Goal: Task Accomplishment & Management: Use online tool/utility

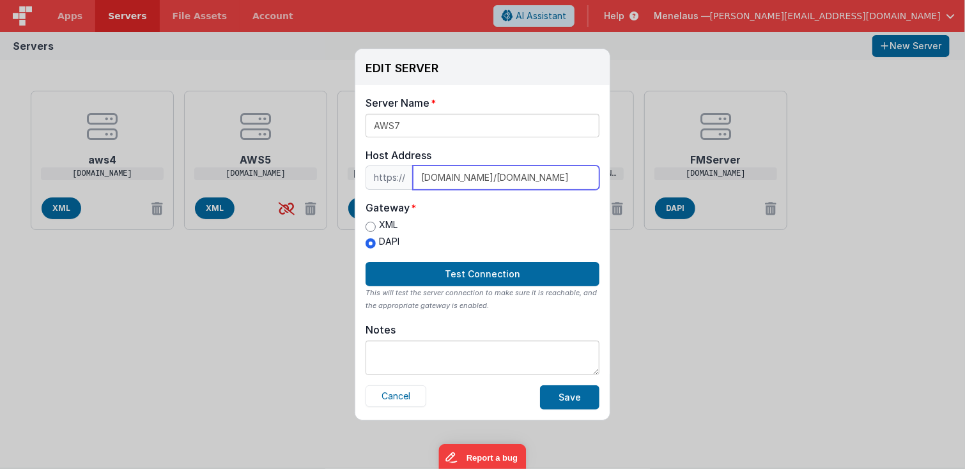
click at [574, 176] on input "[DOMAIN_NAME]/[DOMAIN_NAME]" at bounding box center [506, 178] width 187 height 24
click at [582, 182] on input "[DOMAIN_NAME]/[DOMAIN_NAME]" at bounding box center [506, 178] width 187 height 24
paste input "[DOMAIN_NAME]"
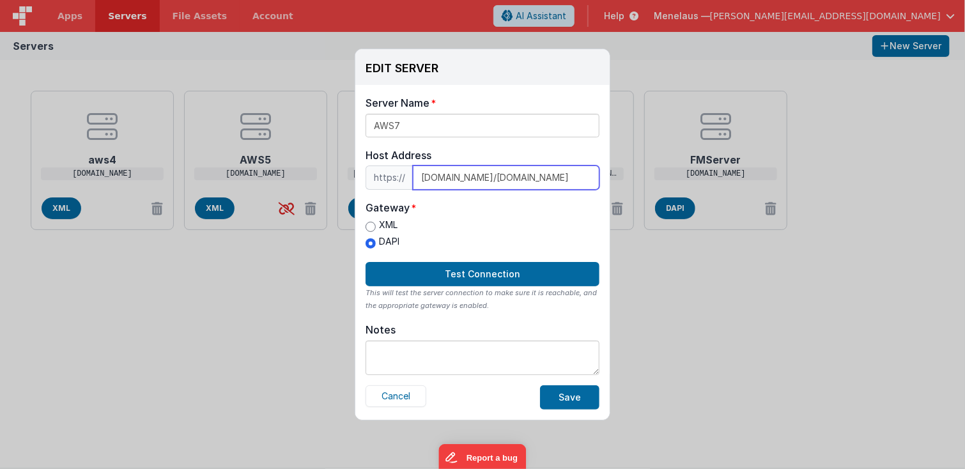
type input "[DOMAIN_NAME]/[DOMAIN_NAME]"
click at [531, 312] on div "Server Name AWS7 Host Address https:// [DOMAIN_NAME]/[DOMAIN_NAME] Host Address…" at bounding box center [482, 252] width 254 height 335
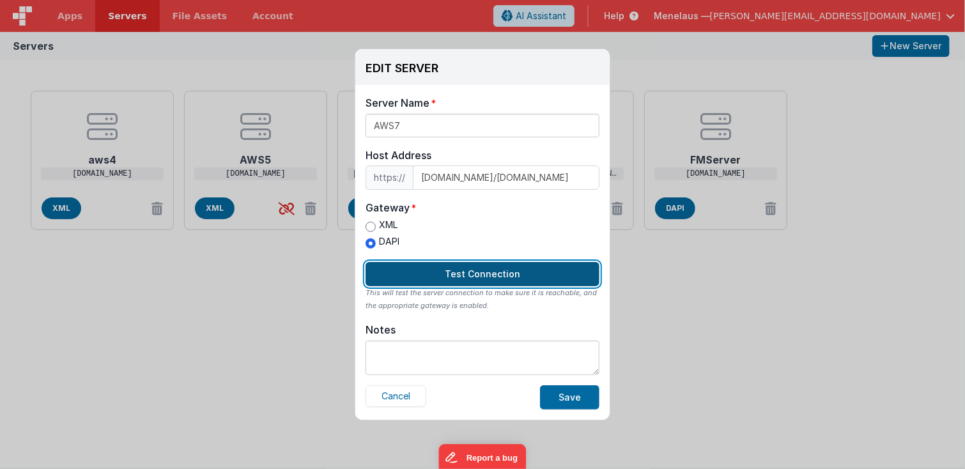
click at [511, 273] on button "Test Connection" at bounding box center [483, 274] width 234 height 24
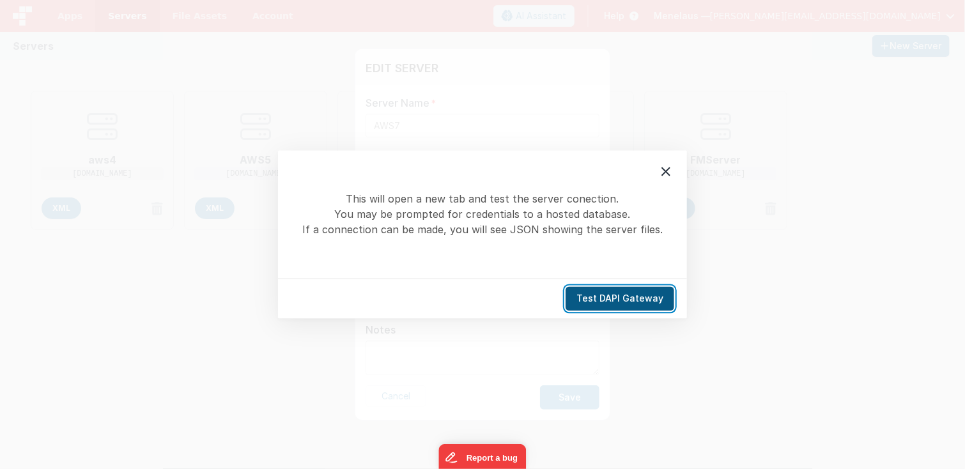
click at [612, 300] on button "Test DAPI Gateway" at bounding box center [620, 299] width 109 height 24
drag, startPoint x: 669, startPoint y: 171, endPoint x: 254, endPoint y: 68, distance: 428.3
click at [667, 171] on icon at bounding box center [666, 171] width 15 height 15
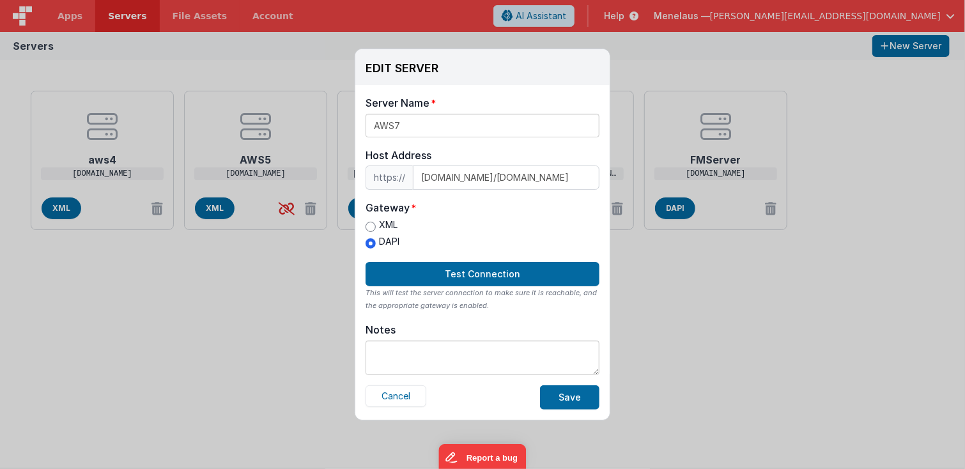
click at [384, 224] on label "XML" at bounding box center [383, 225] width 34 height 13
click at [376, 224] on input "XML" at bounding box center [371, 227] width 10 height 10
radio input "true"
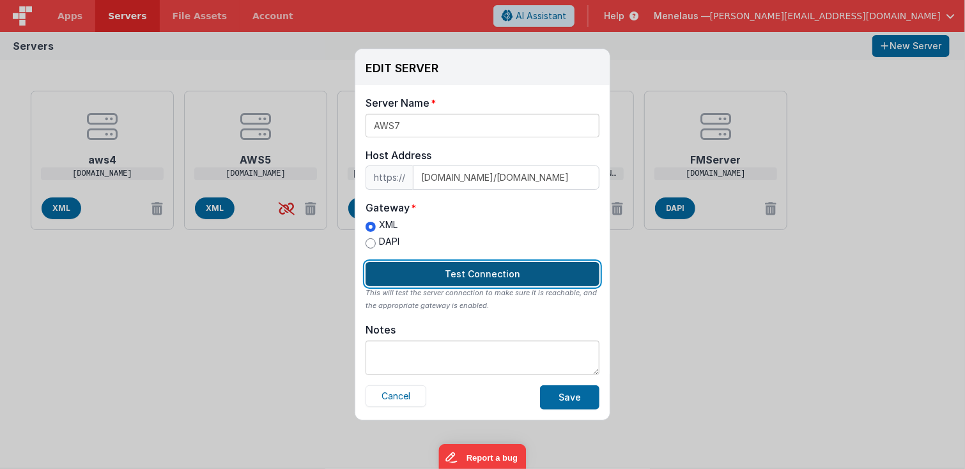
click at [495, 277] on button "Test Connection" at bounding box center [483, 274] width 234 height 24
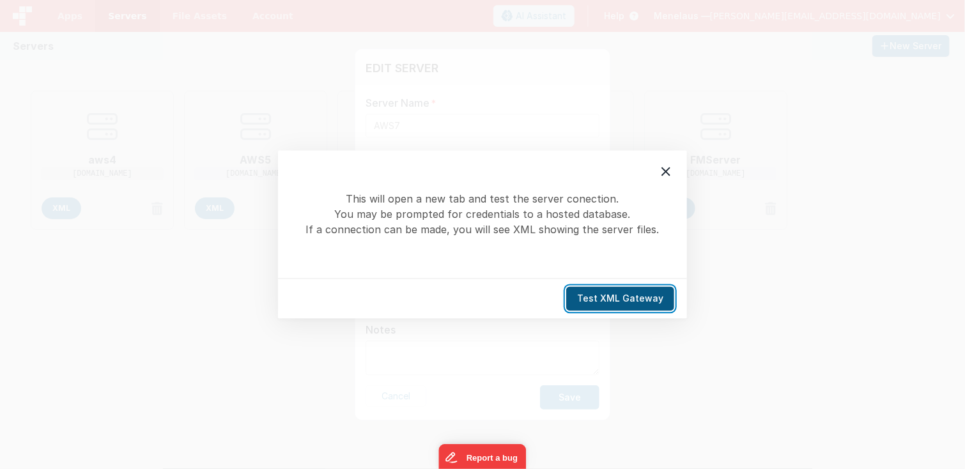
click at [619, 299] on button "Test XML Gateway" at bounding box center [620, 299] width 108 height 24
drag, startPoint x: 665, startPoint y: 171, endPoint x: 675, endPoint y: 166, distance: 11.4
click at [666, 171] on icon at bounding box center [666, 172] width 9 height 9
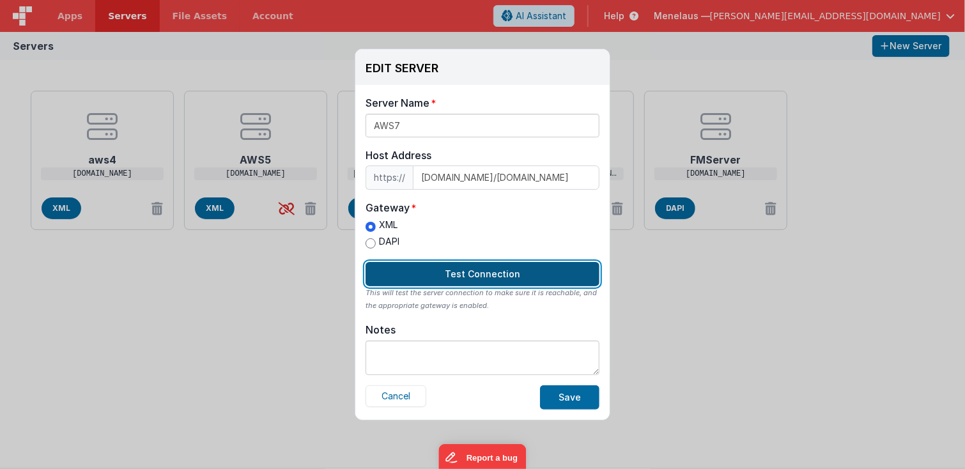
click at [485, 275] on button "Test Connection" at bounding box center [483, 274] width 234 height 24
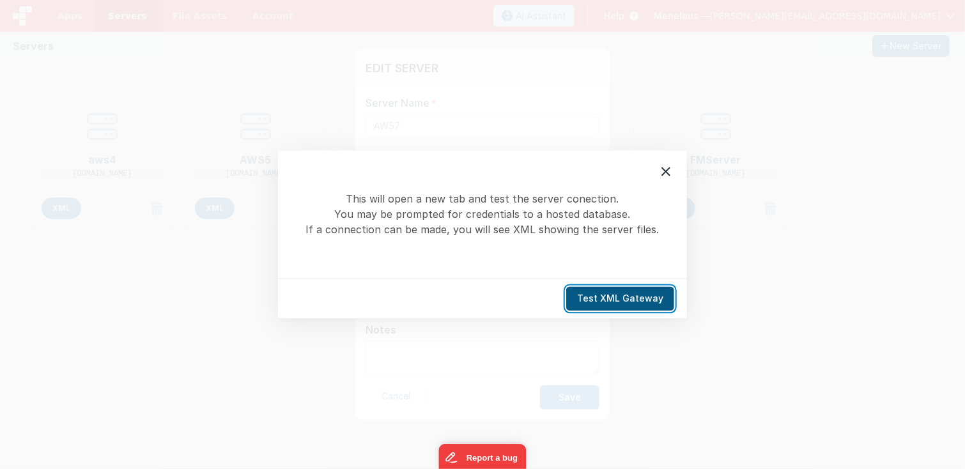
click at [588, 295] on button "Test XML Gateway" at bounding box center [620, 299] width 108 height 24
click at [665, 173] on icon at bounding box center [666, 172] width 9 height 9
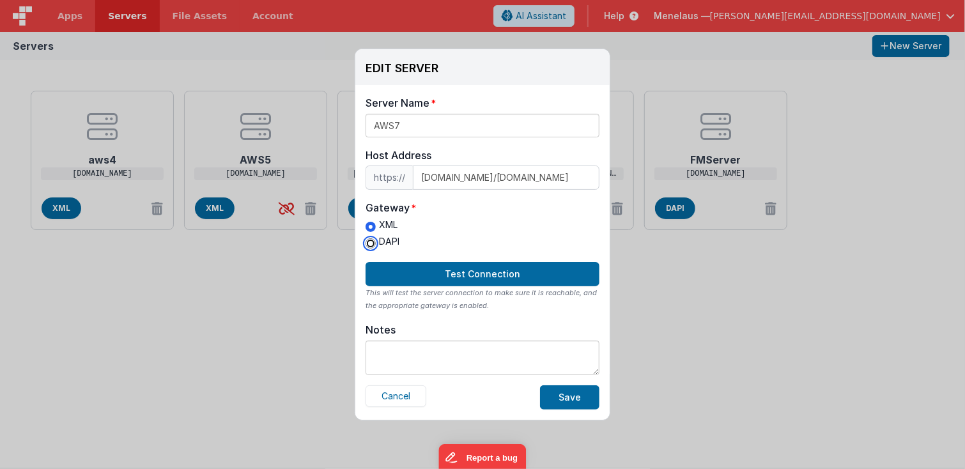
click at [370, 242] on input "DAPI" at bounding box center [371, 243] width 10 height 10
radio input "true"
click at [575, 395] on button "Save" at bounding box center [569, 398] width 59 height 24
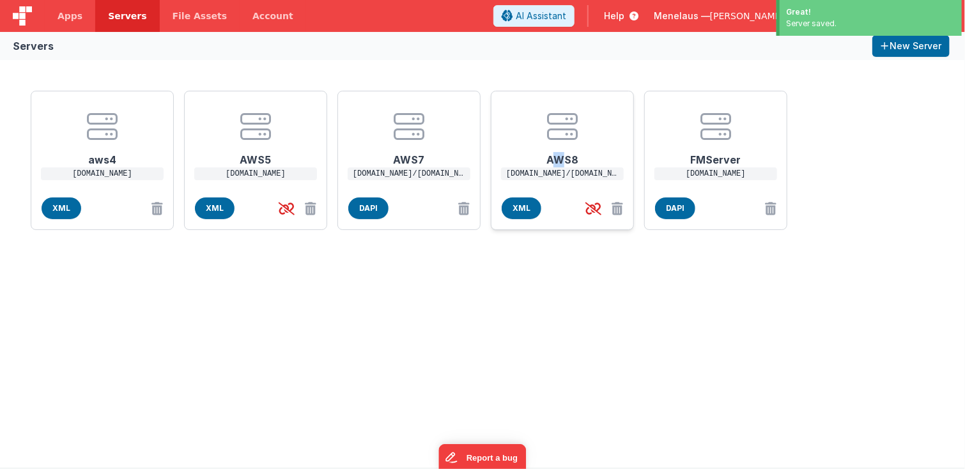
click at [559, 160] on h1 "AWS8" at bounding box center [562, 155] width 102 height 26
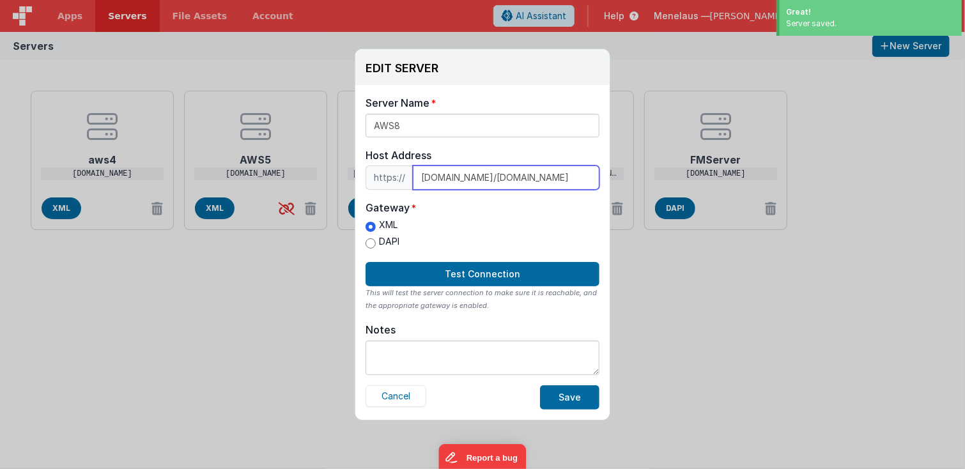
scroll to position [0, 358]
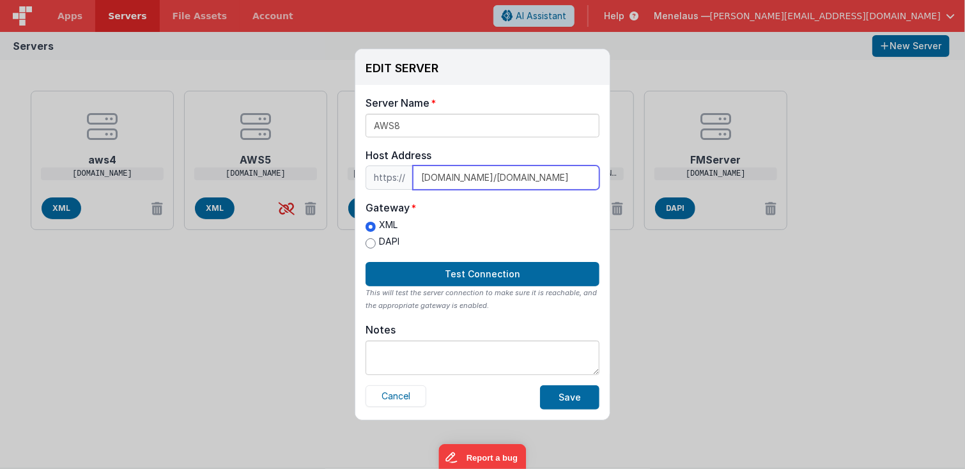
drag, startPoint x: 419, startPoint y: 176, endPoint x: 591, endPoint y: 183, distance: 171.5
click at [591, 183] on input "[DOMAIN_NAME]/[DOMAIN_NAME]" at bounding box center [506, 178] width 187 height 24
paste input "ec2-34-243-160-102"
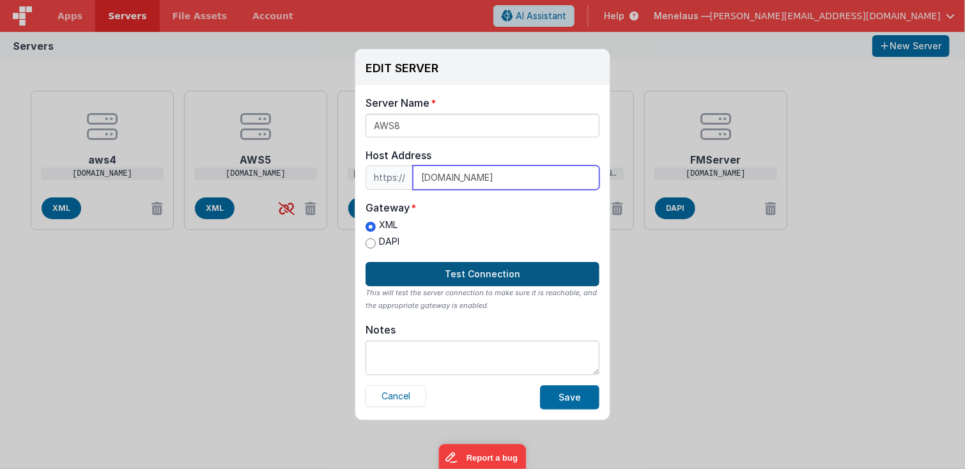
type input "[DOMAIN_NAME]"
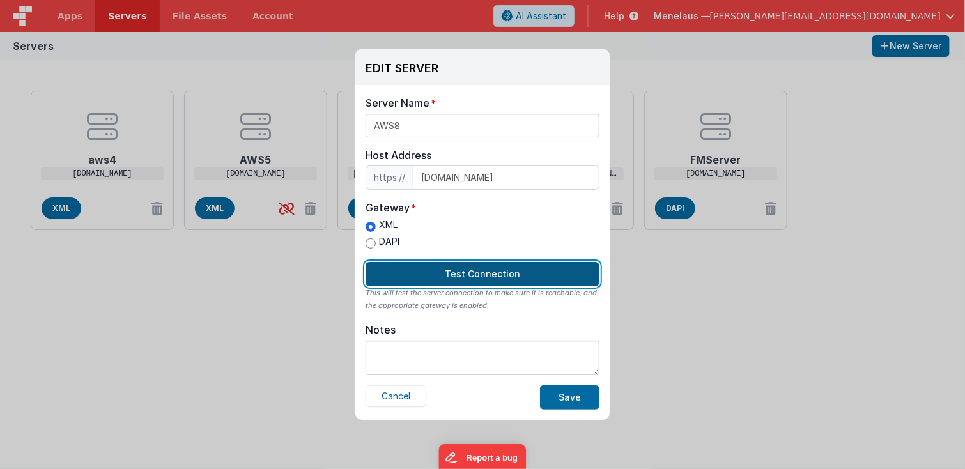
scroll to position [0, 0]
click at [513, 277] on button "Test Connection" at bounding box center [483, 274] width 234 height 24
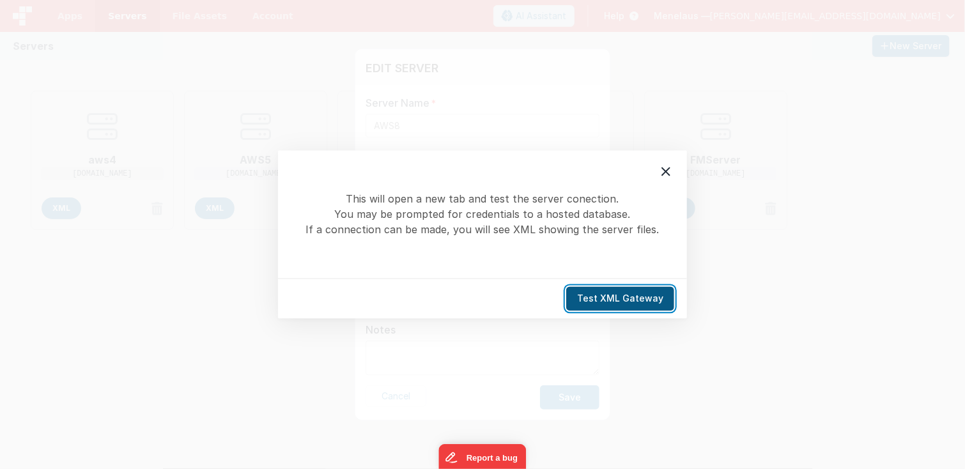
click at [596, 300] on button "Test XML Gateway" at bounding box center [620, 299] width 108 height 24
click at [667, 176] on icon at bounding box center [666, 171] width 15 height 15
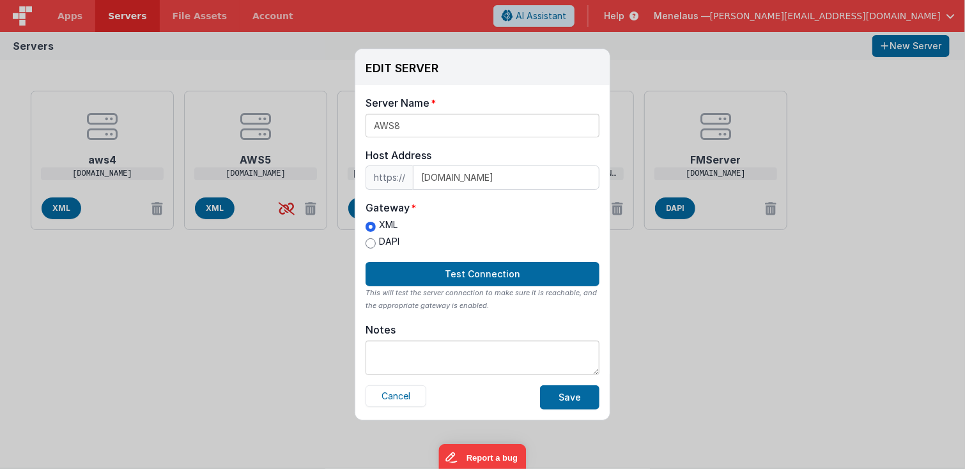
click at [380, 240] on label "DAPI" at bounding box center [383, 241] width 34 height 13
click at [376, 240] on input "DAPI" at bounding box center [371, 243] width 10 height 10
radio input "true"
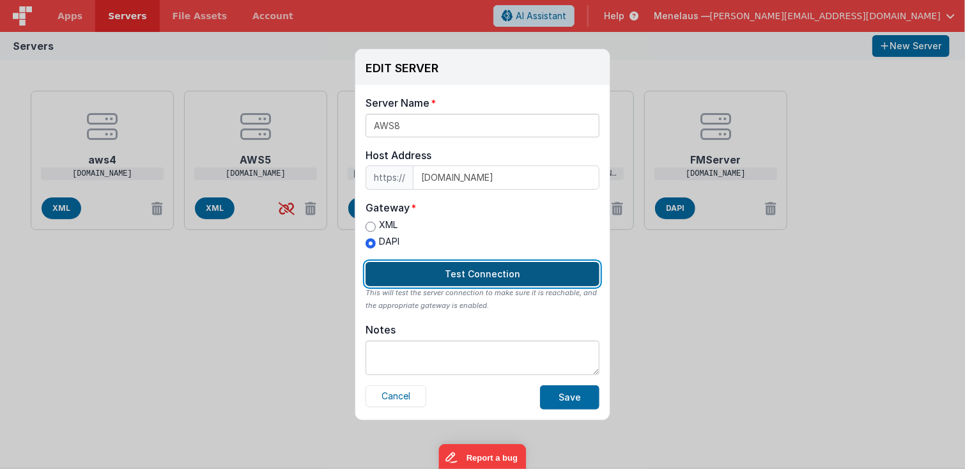
click at [461, 271] on button "Test Connection" at bounding box center [483, 274] width 234 height 24
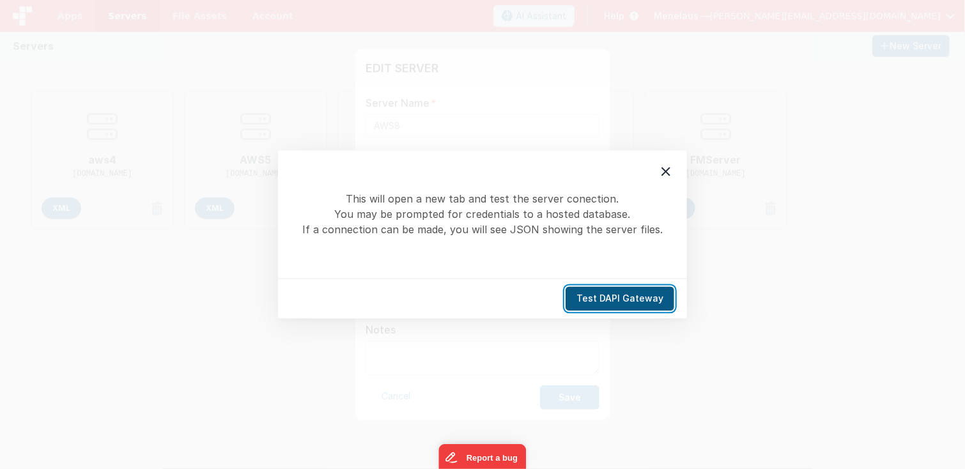
click at [617, 296] on button "Test DAPI Gateway" at bounding box center [620, 299] width 109 height 24
